Goal: Obtain resource: Download file/media

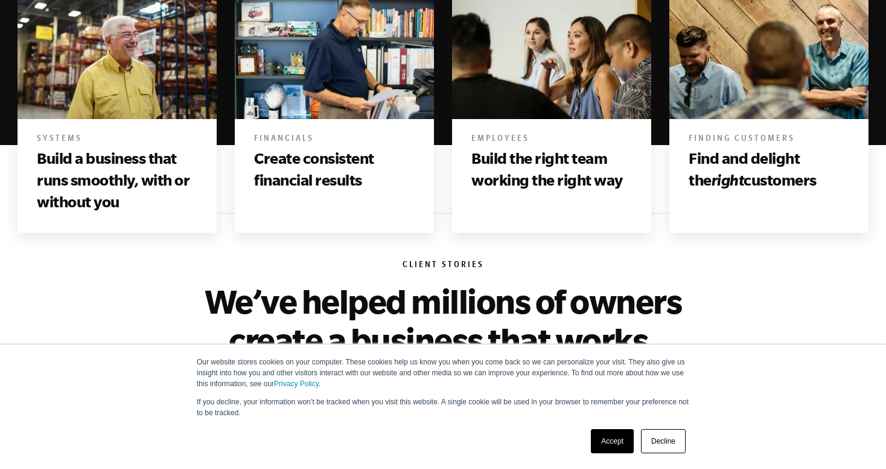
scroll to position [1074, 0]
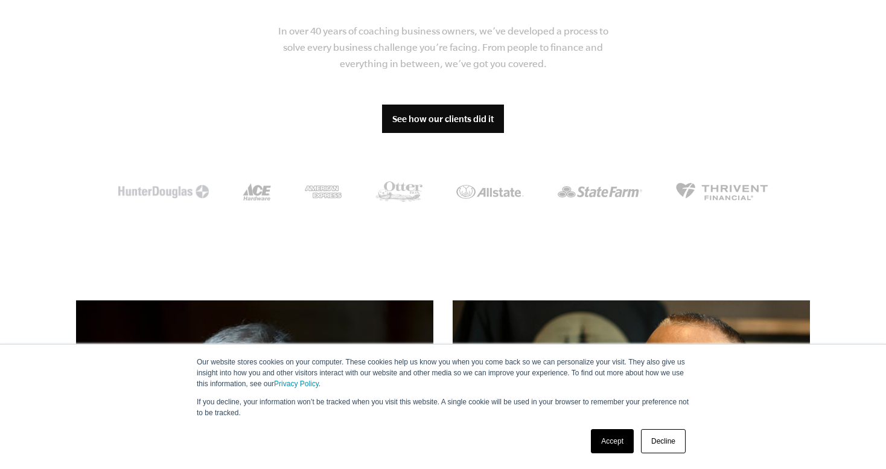
click at [654, 447] on link "Decline" at bounding box center [663, 441] width 45 height 24
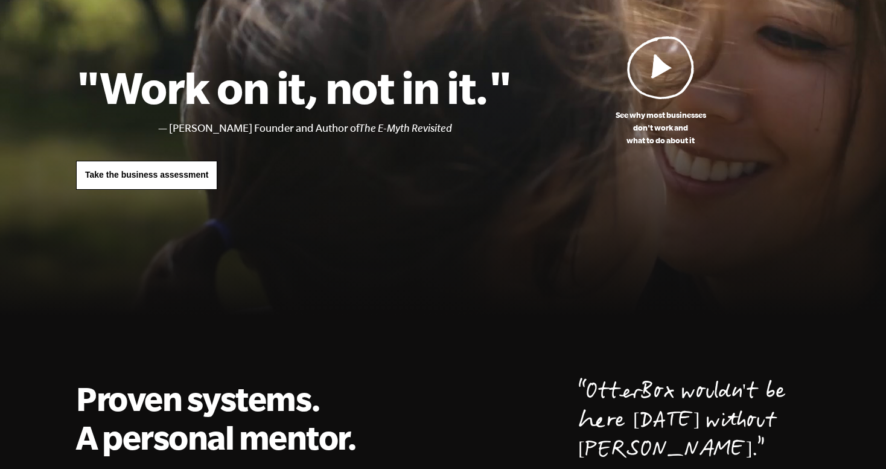
scroll to position [0, 0]
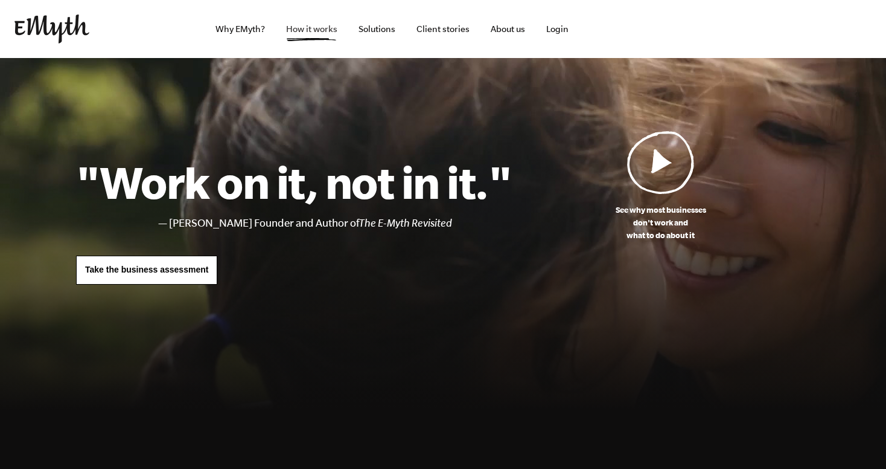
click at [311, 37] on link "How it works" at bounding box center [312, 29] width 71 height 58
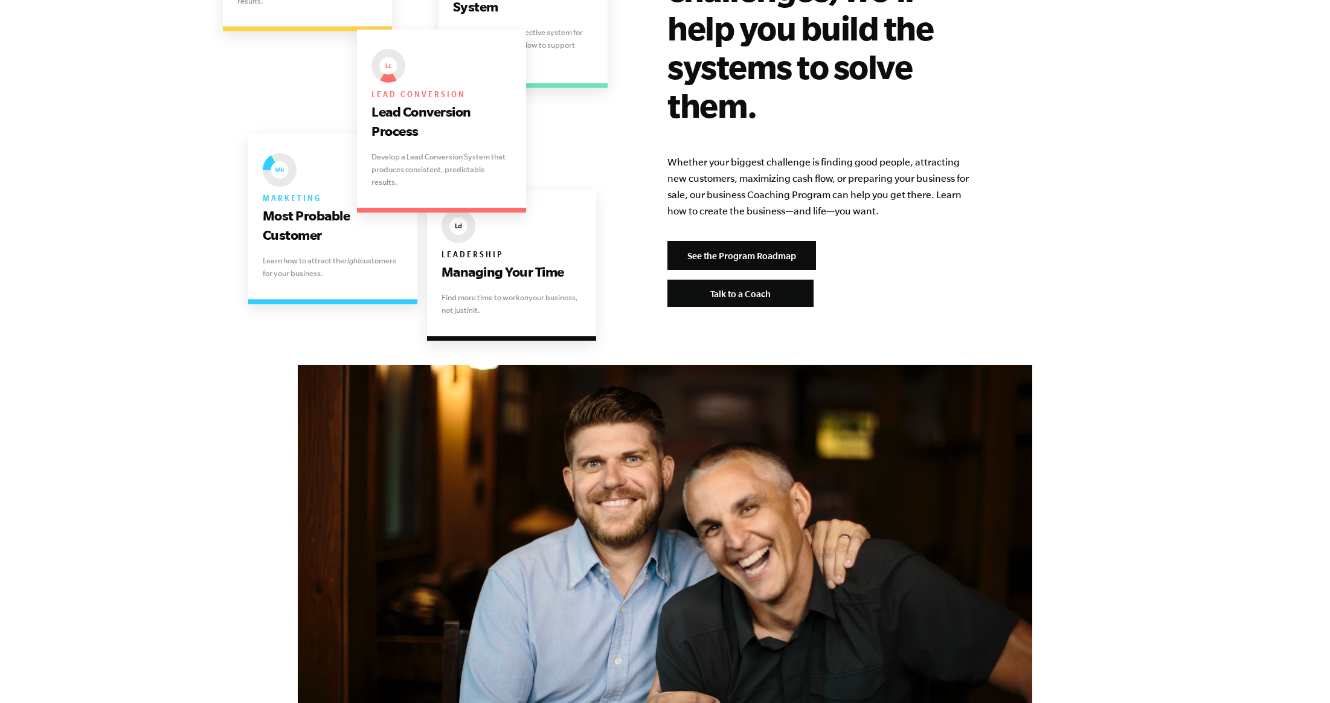
scroll to position [2521, 0]
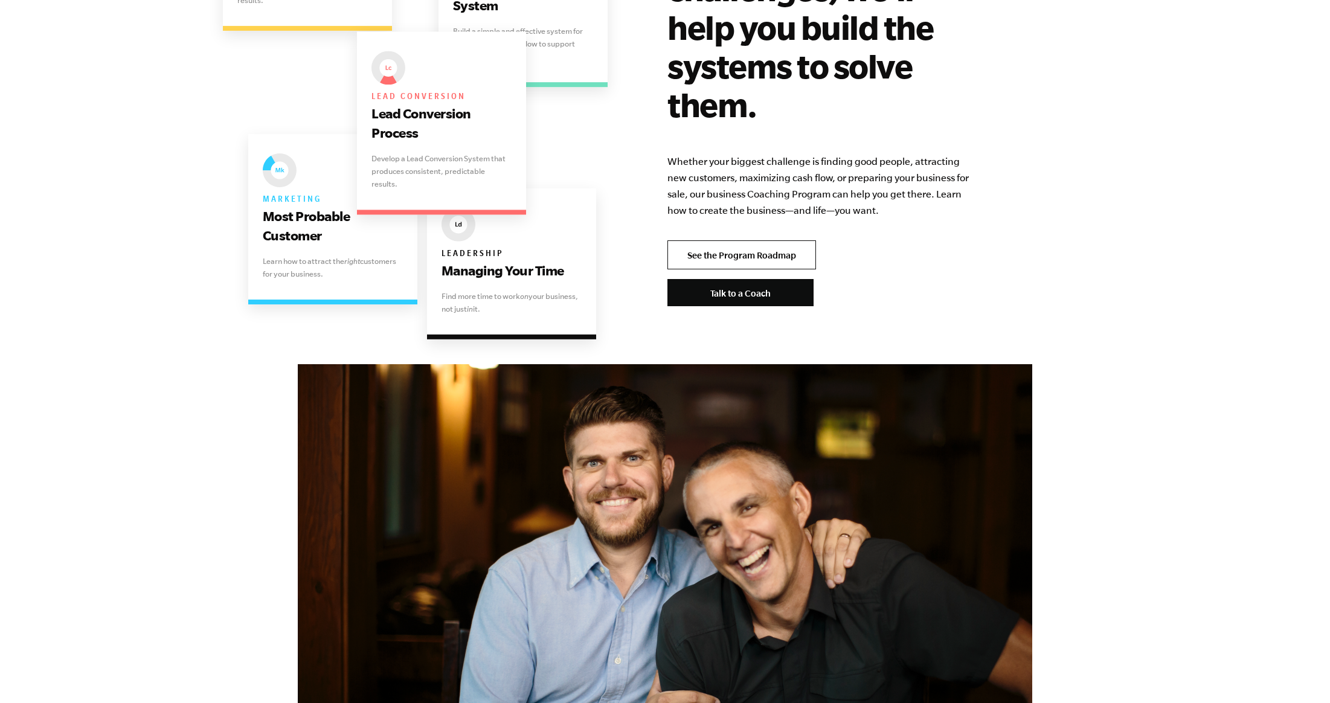
click at [787, 240] on link "See the Program Roadmap" at bounding box center [741, 254] width 149 height 29
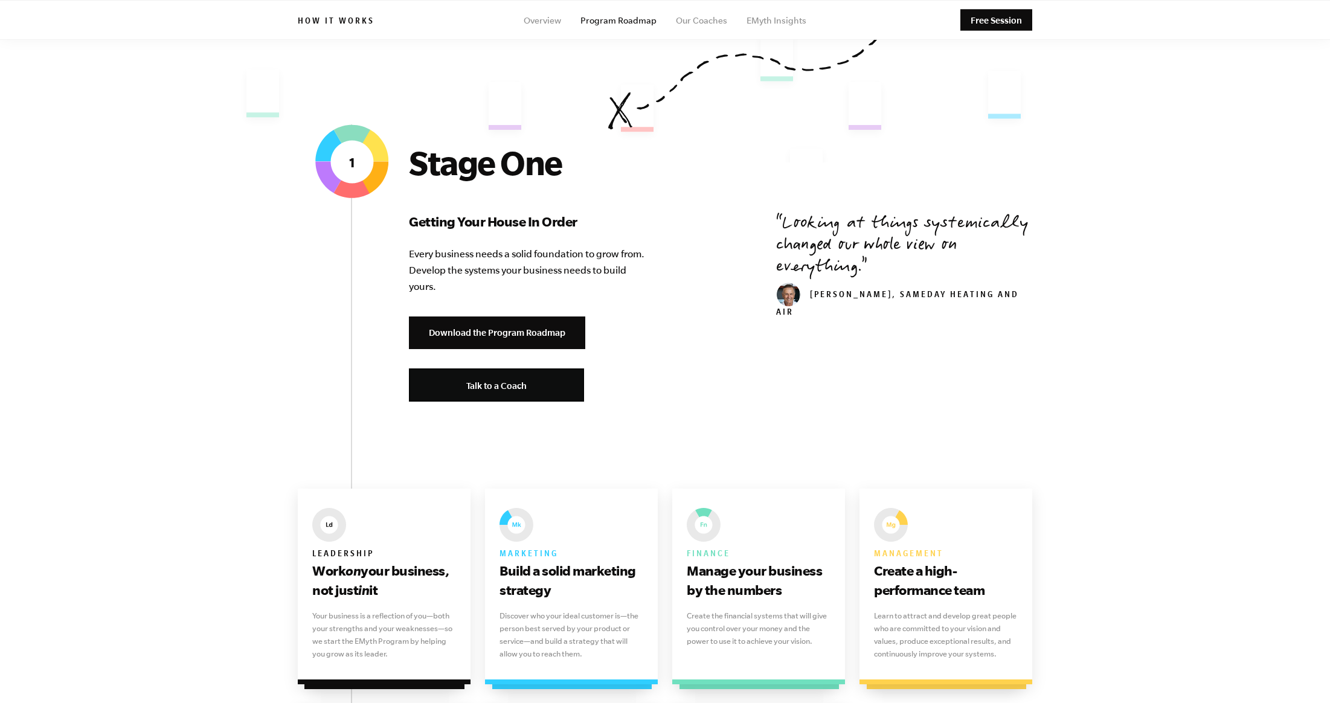
scroll to position [558, 0]
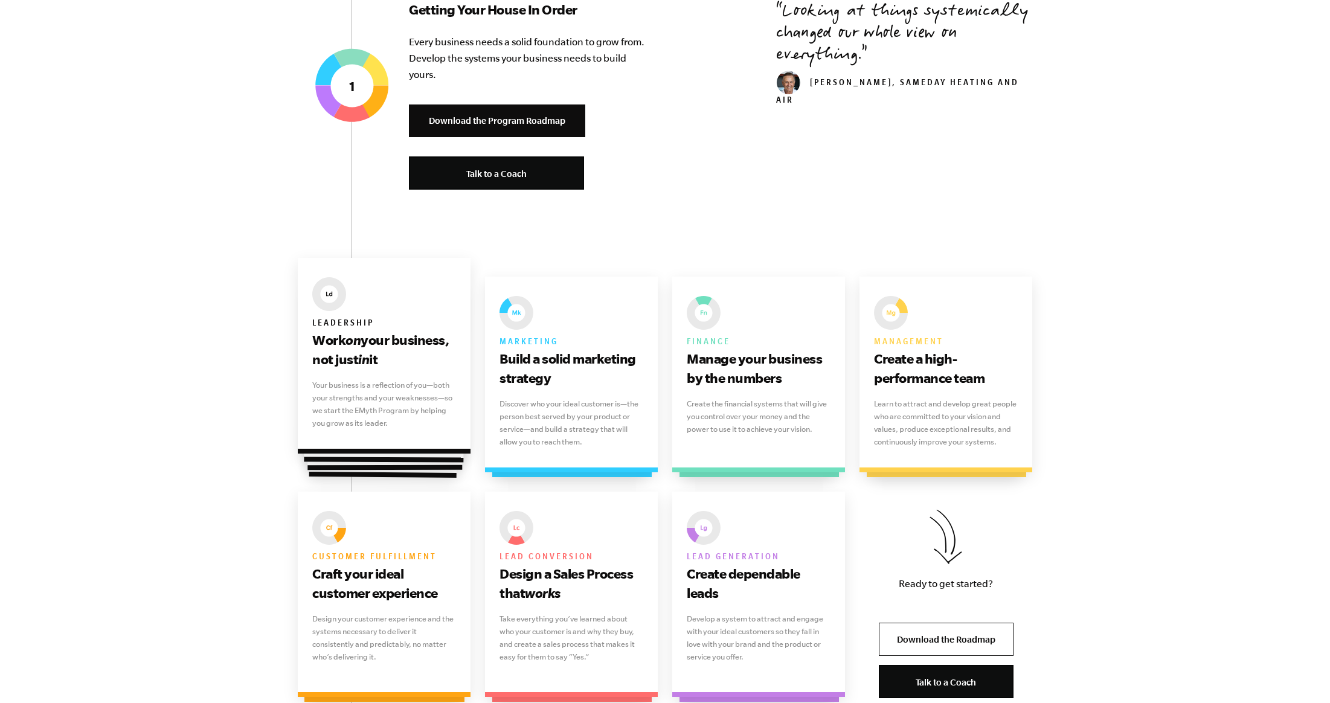
click at [346, 388] on p "Your business is a reflection of you—both your strengths and your weaknesses—so…" at bounding box center [384, 404] width 144 height 51
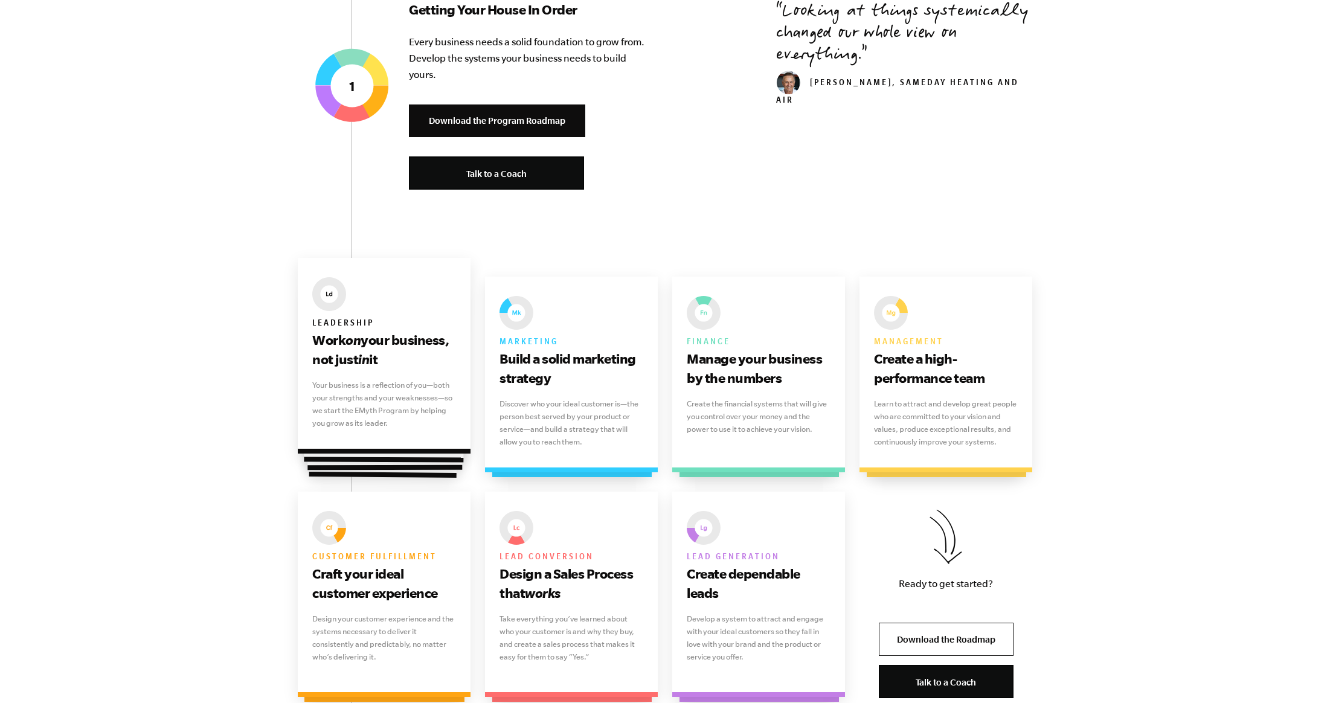
click at [338, 370] on div "Leadership Work on your business, not just in it Your business is a reflection …" at bounding box center [384, 356] width 173 height 196
click at [354, 400] on p "Your business is a reflection of you—both your strengths and your weaknesses—so…" at bounding box center [384, 404] width 144 height 51
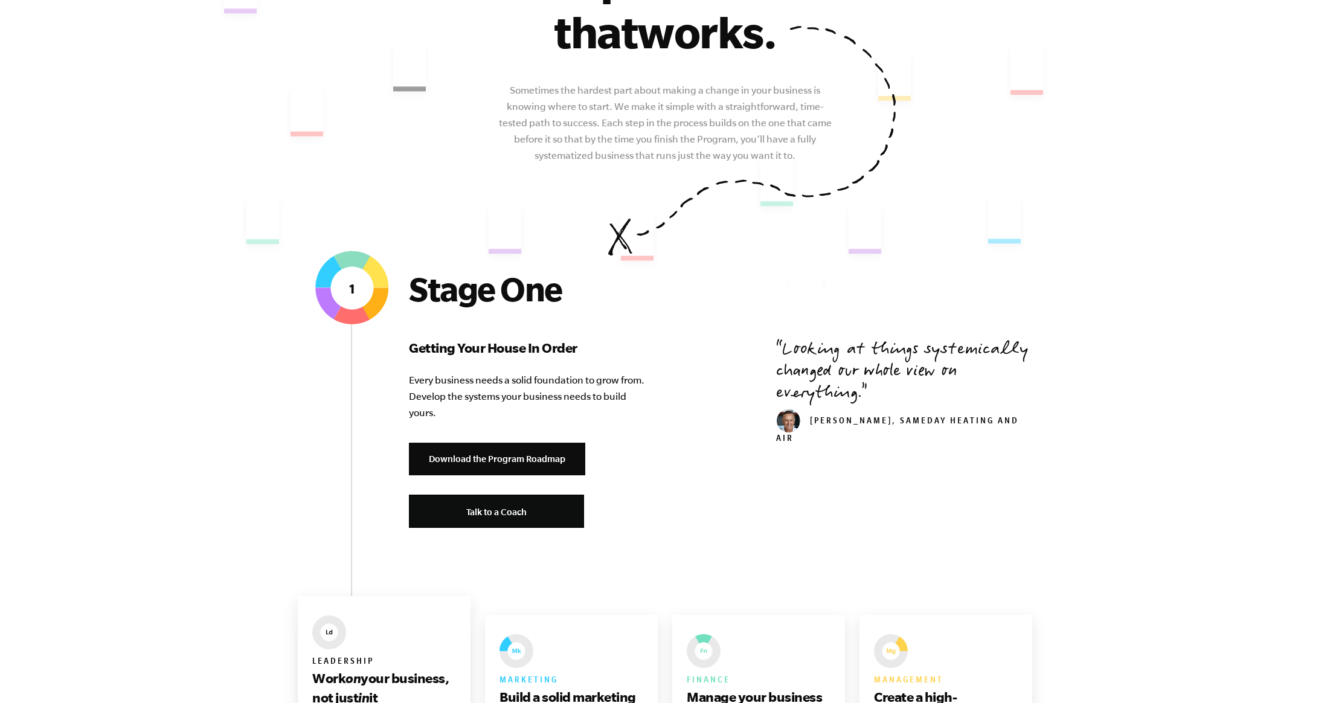
scroll to position [301, 0]
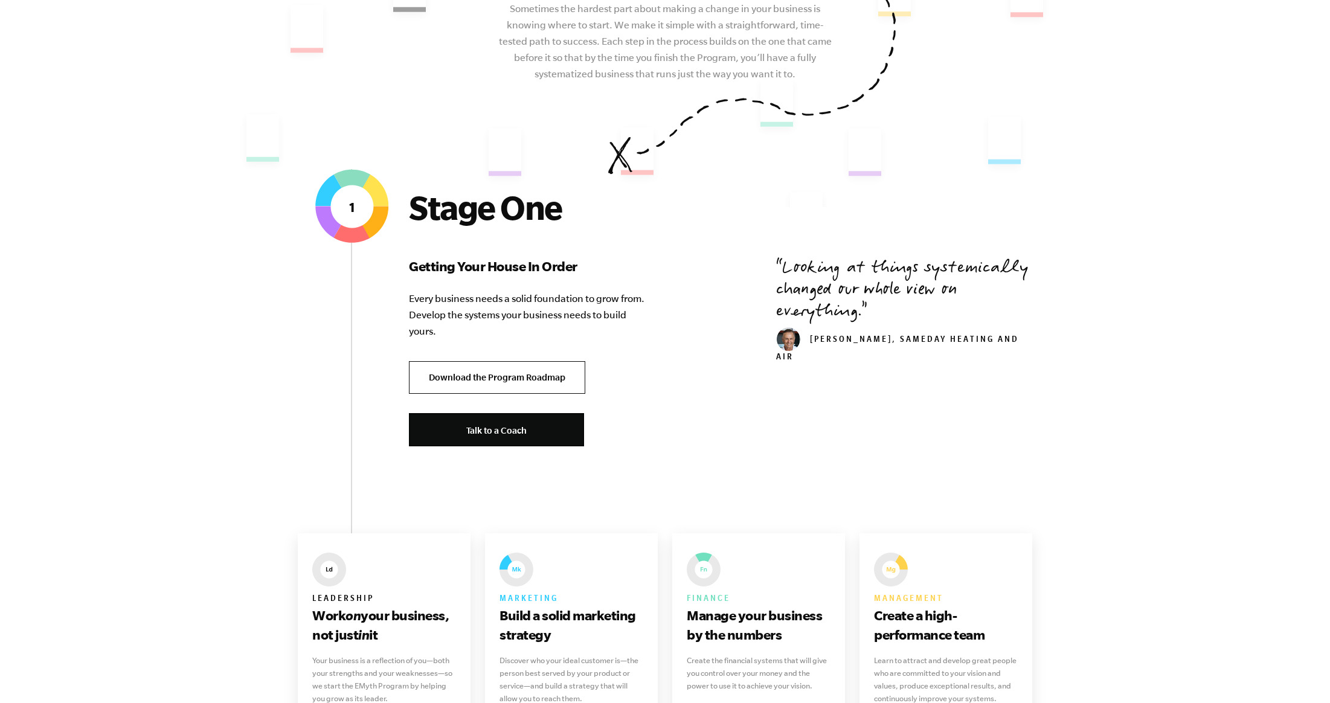
click at [450, 373] on link "Download the Program Roadmap" at bounding box center [497, 377] width 176 height 33
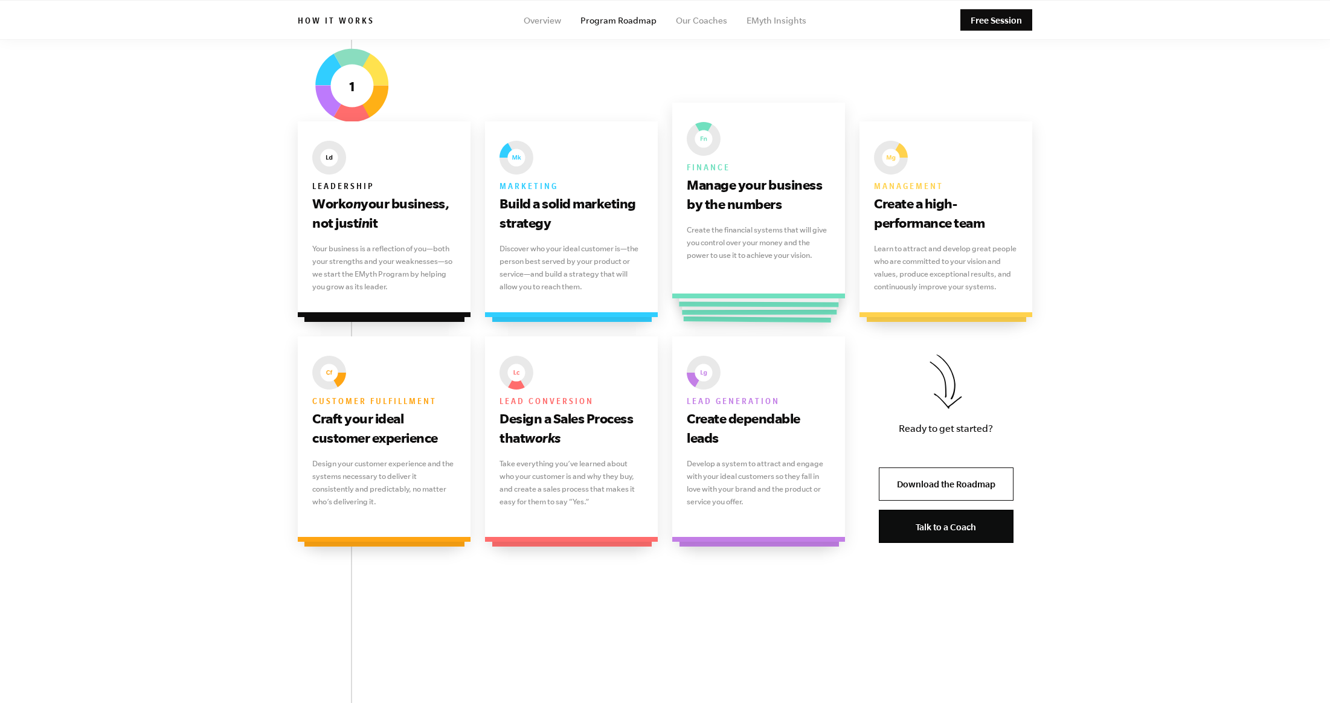
scroll to position [711, 0]
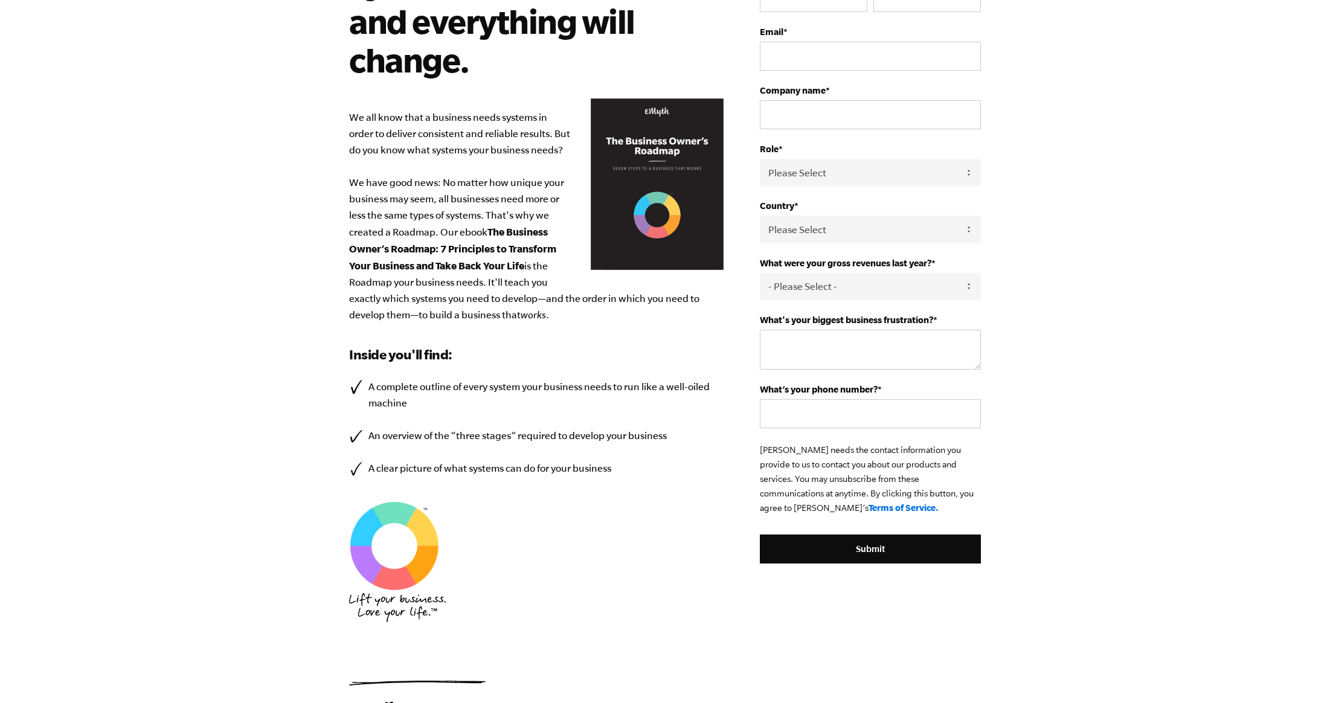
scroll to position [30, 0]
